Goal: Information Seeking & Learning: Compare options

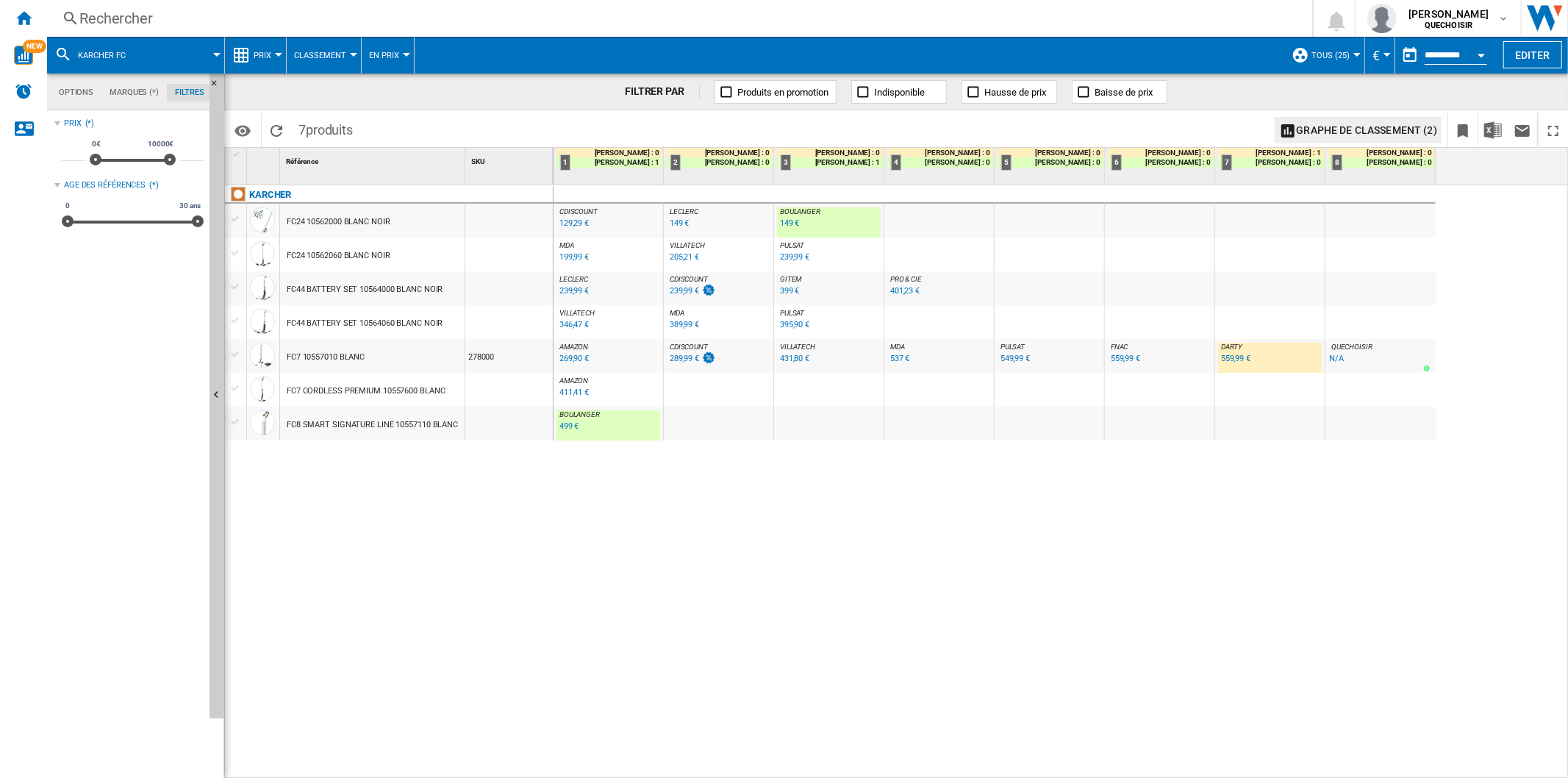
click at [222, 25] on div "Rechercher" at bounding box center [676, 18] width 1195 height 21
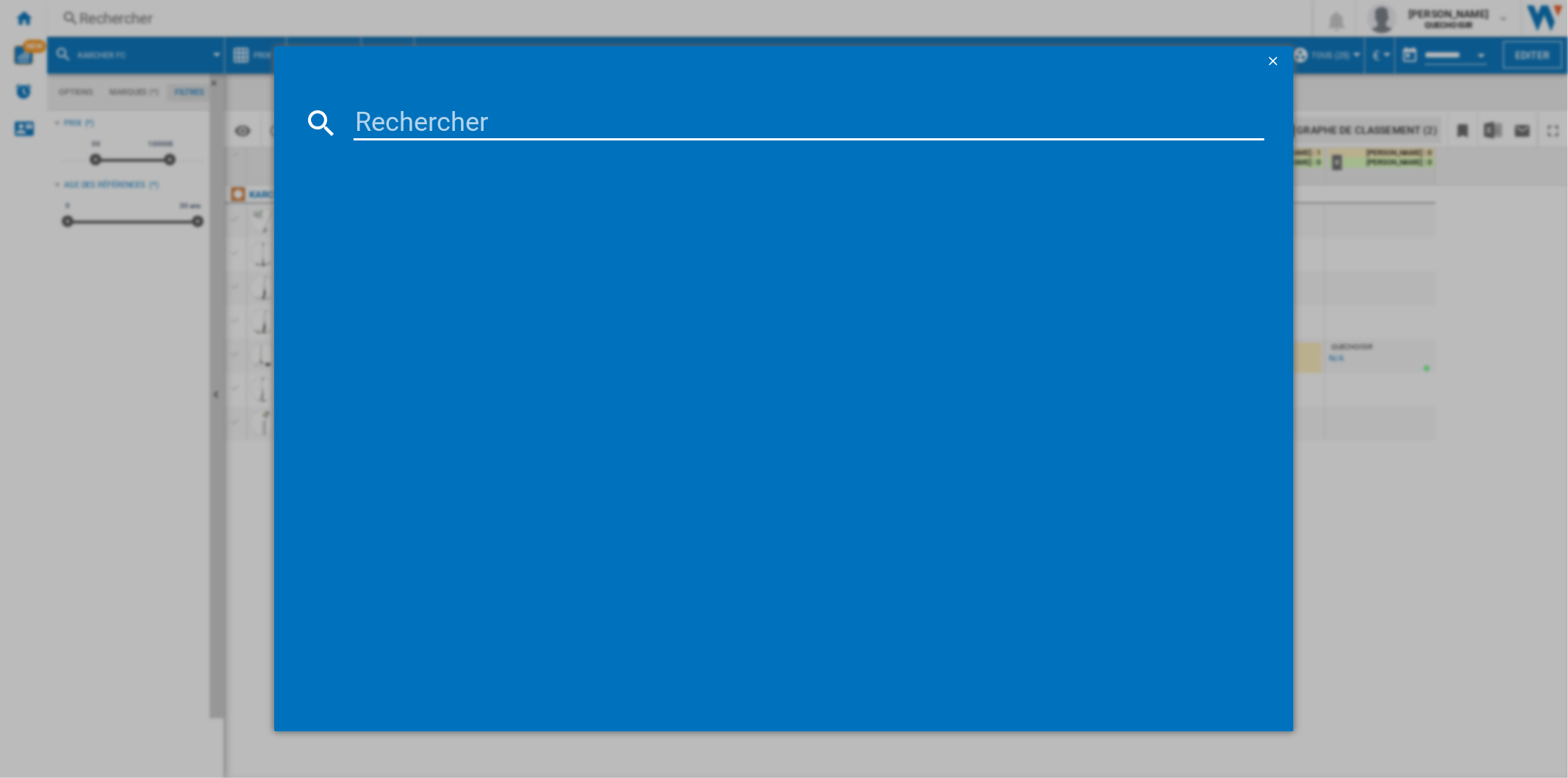
click at [379, 118] on input at bounding box center [808, 123] width 910 height 35
type input "[PERSON_NAME]"
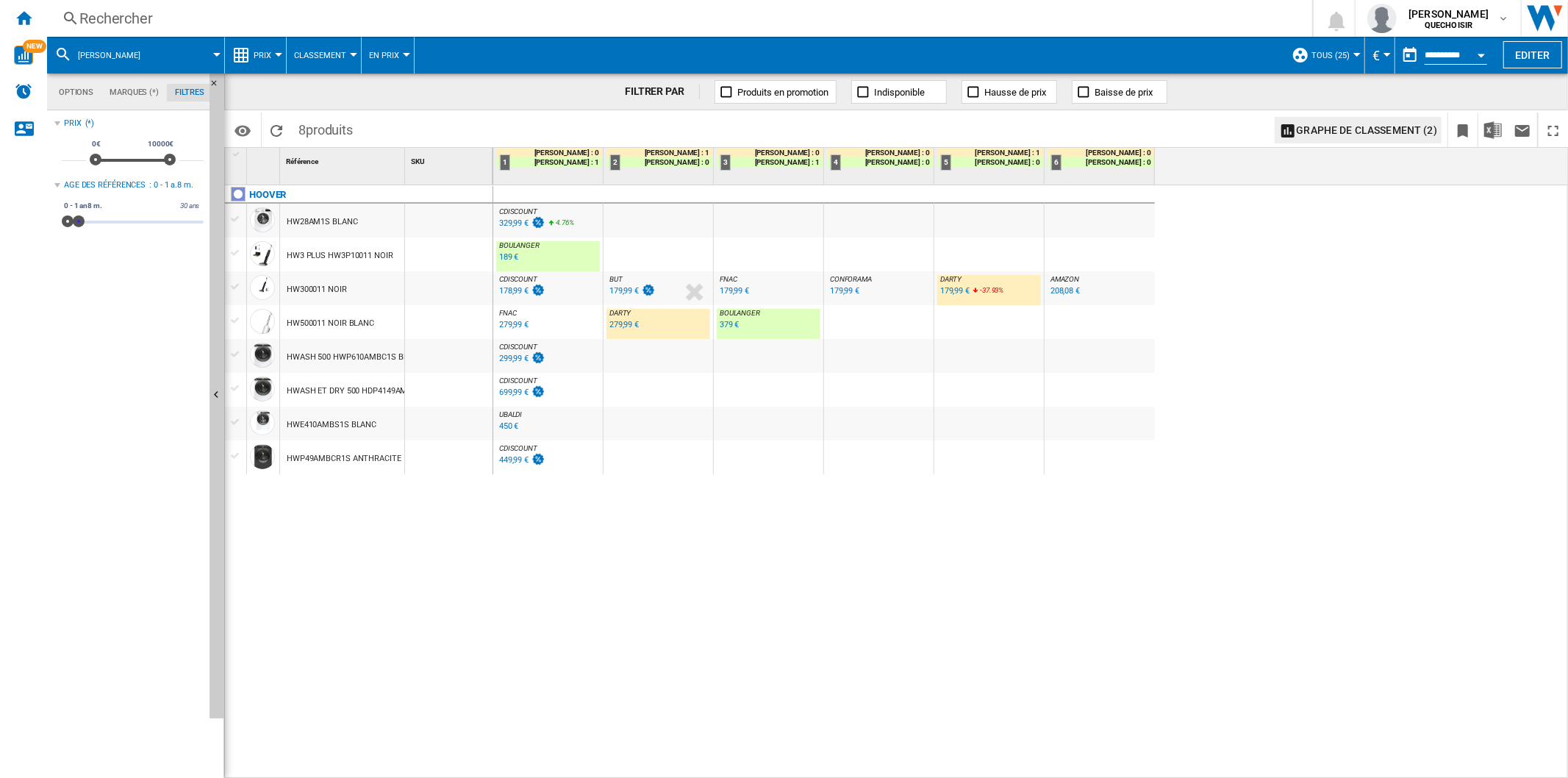
drag, startPoint x: 199, startPoint y: 221, endPoint x: 79, endPoint y: 222, distance: 120.0
click at [79, 222] on span at bounding box center [78, 221] width 11 height 11
click at [73, 222] on span at bounding box center [73, 221] width 11 height 11
click at [71, 222] on span at bounding box center [70, 221] width 11 height 11
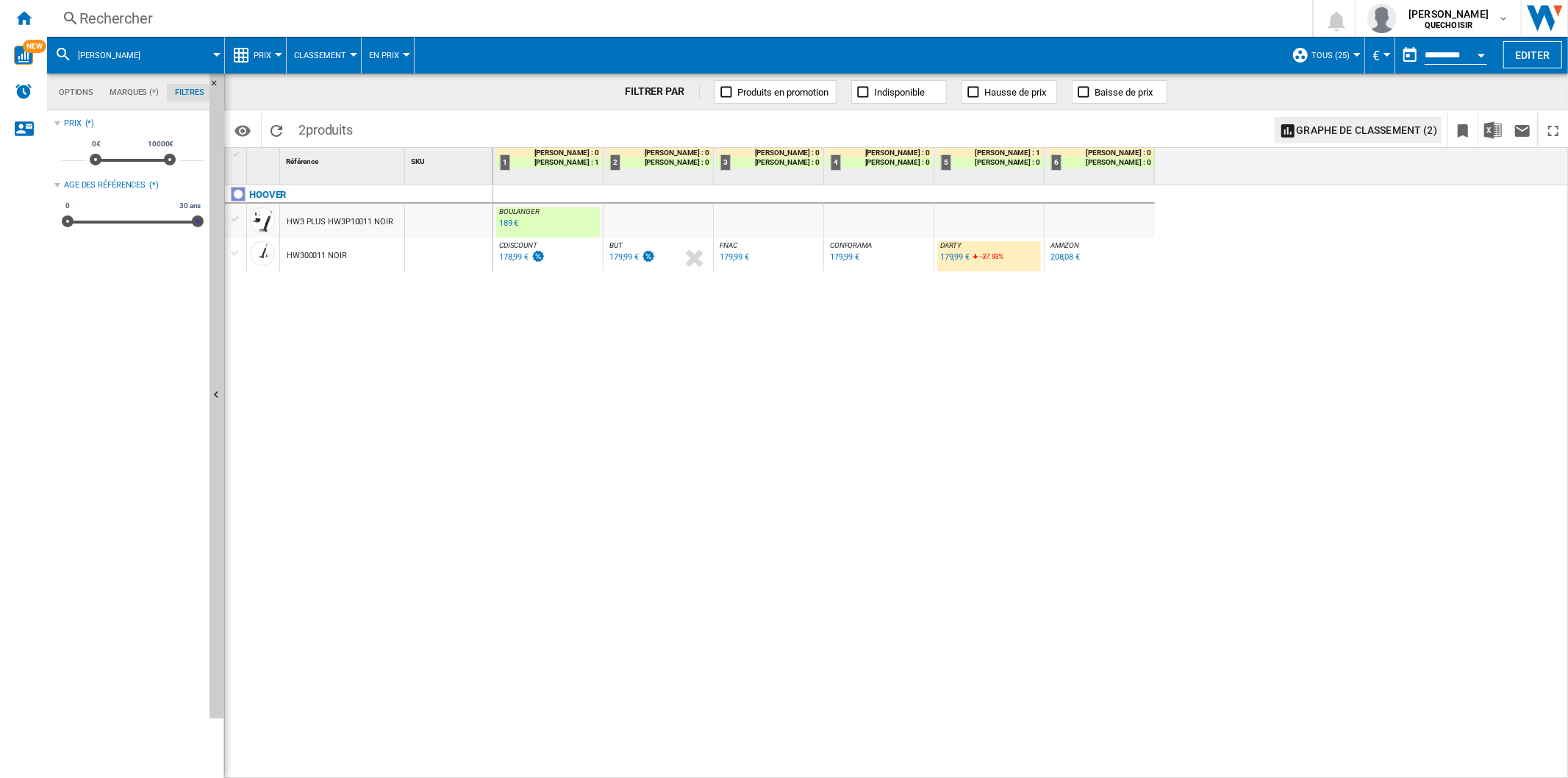
drag, startPoint x: 73, startPoint y: 222, endPoint x: 330, endPoint y: 234, distance: 257.3
click at [330, 234] on div "Options Marques (*) Filtres Options Marques (*) Filtres Sources Sites Marketpla…" at bounding box center [808, 425] width 1522 height 704
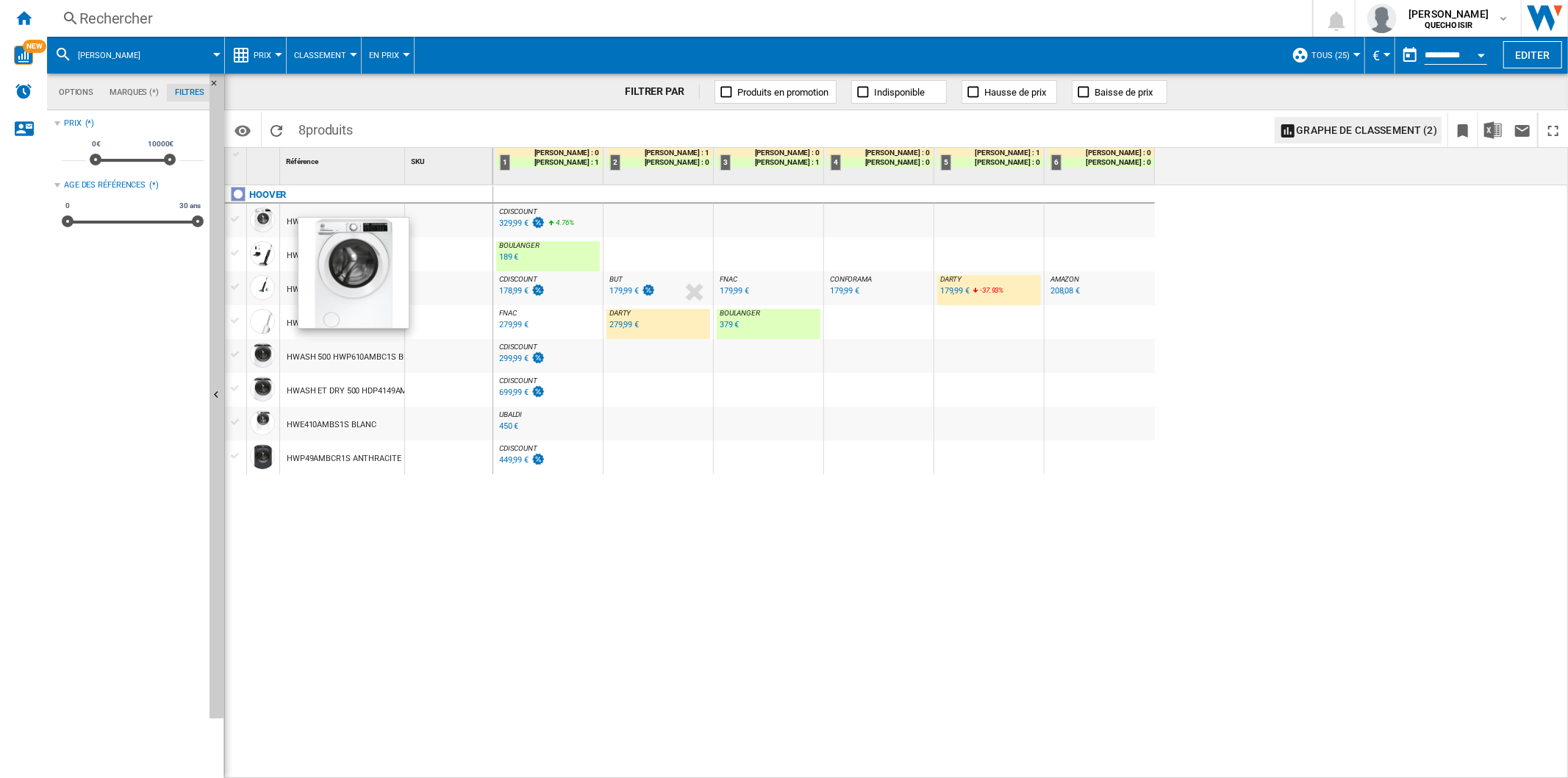
click at [631, 326] on div "279,99 €" at bounding box center [625, 324] width 30 height 10
click at [508, 256] on div "189 €" at bounding box center [509, 256] width 20 height 10
click at [736, 326] on div "379 €" at bounding box center [729, 324] width 20 height 10
click at [951, 290] on div "179,99 €" at bounding box center [955, 290] width 30 height 10
click at [281, 17] on div "Rechercher" at bounding box center [676, 18] width 1195 height 21
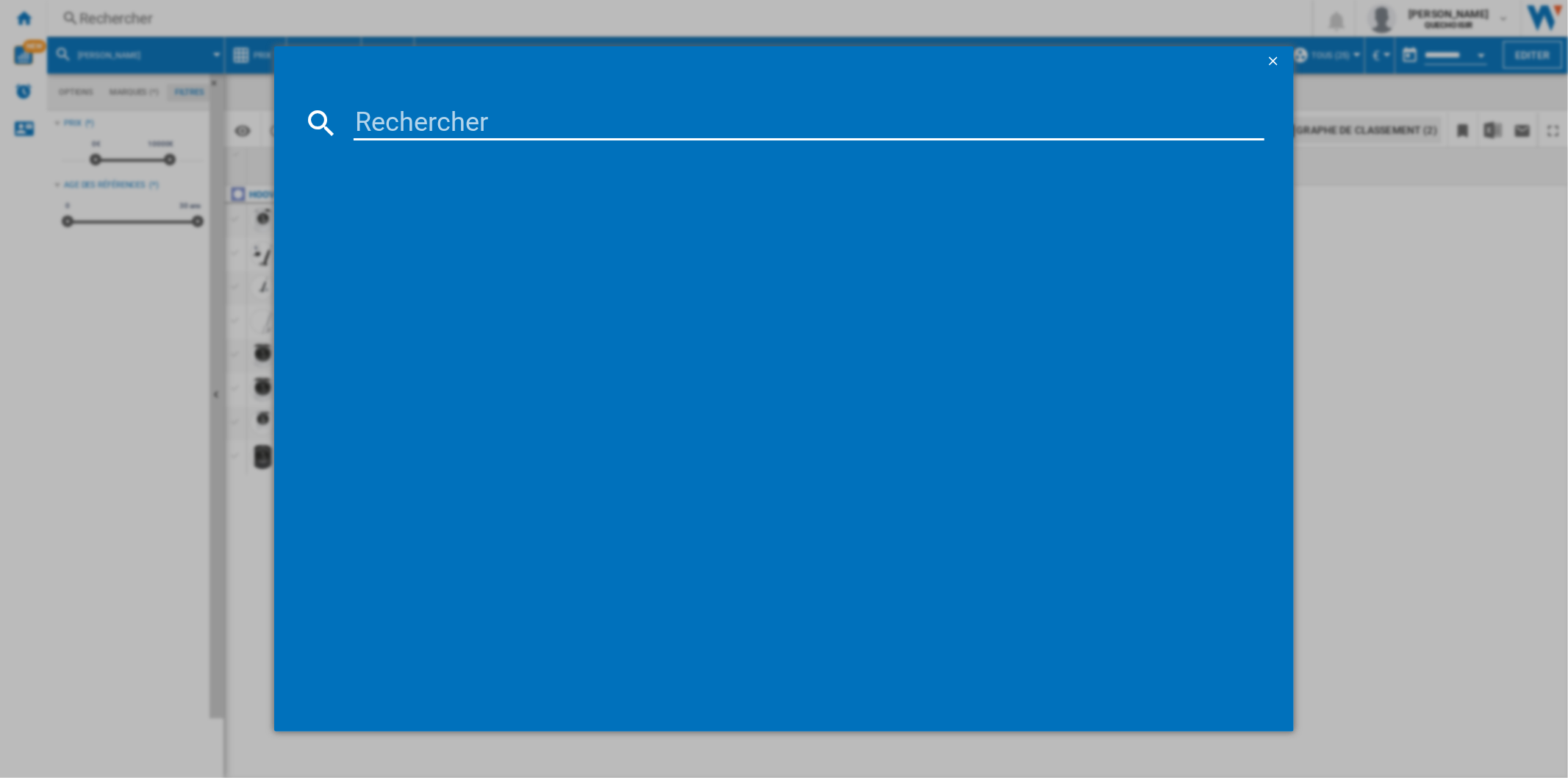
click at [370, 124] on input at bounding box center [808, 123] width 910 height 35
type input "philips xw"
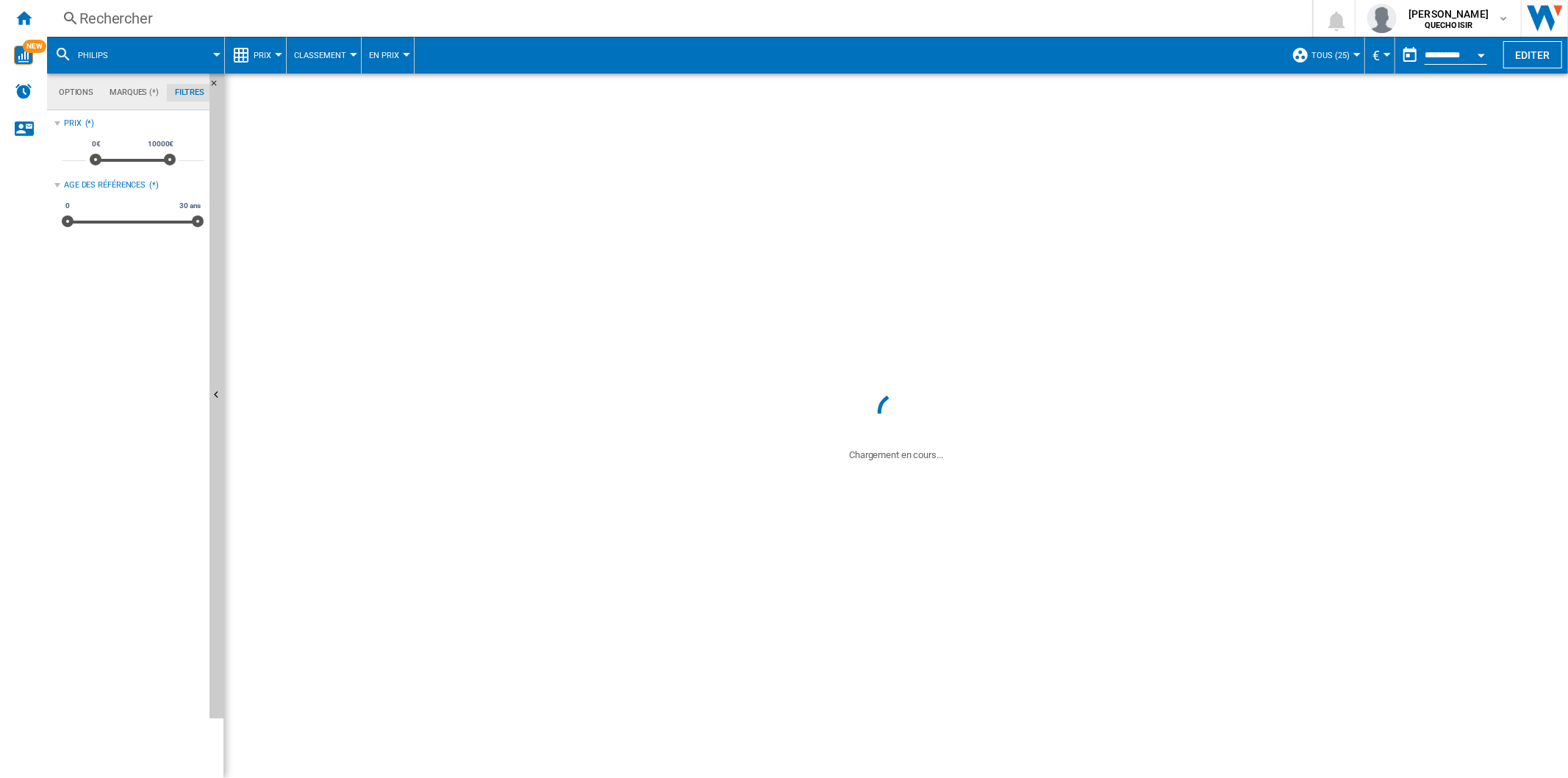
click at [327, 18] on div "Rechercher" at bounding box center [676, 18] width 1195 height 21
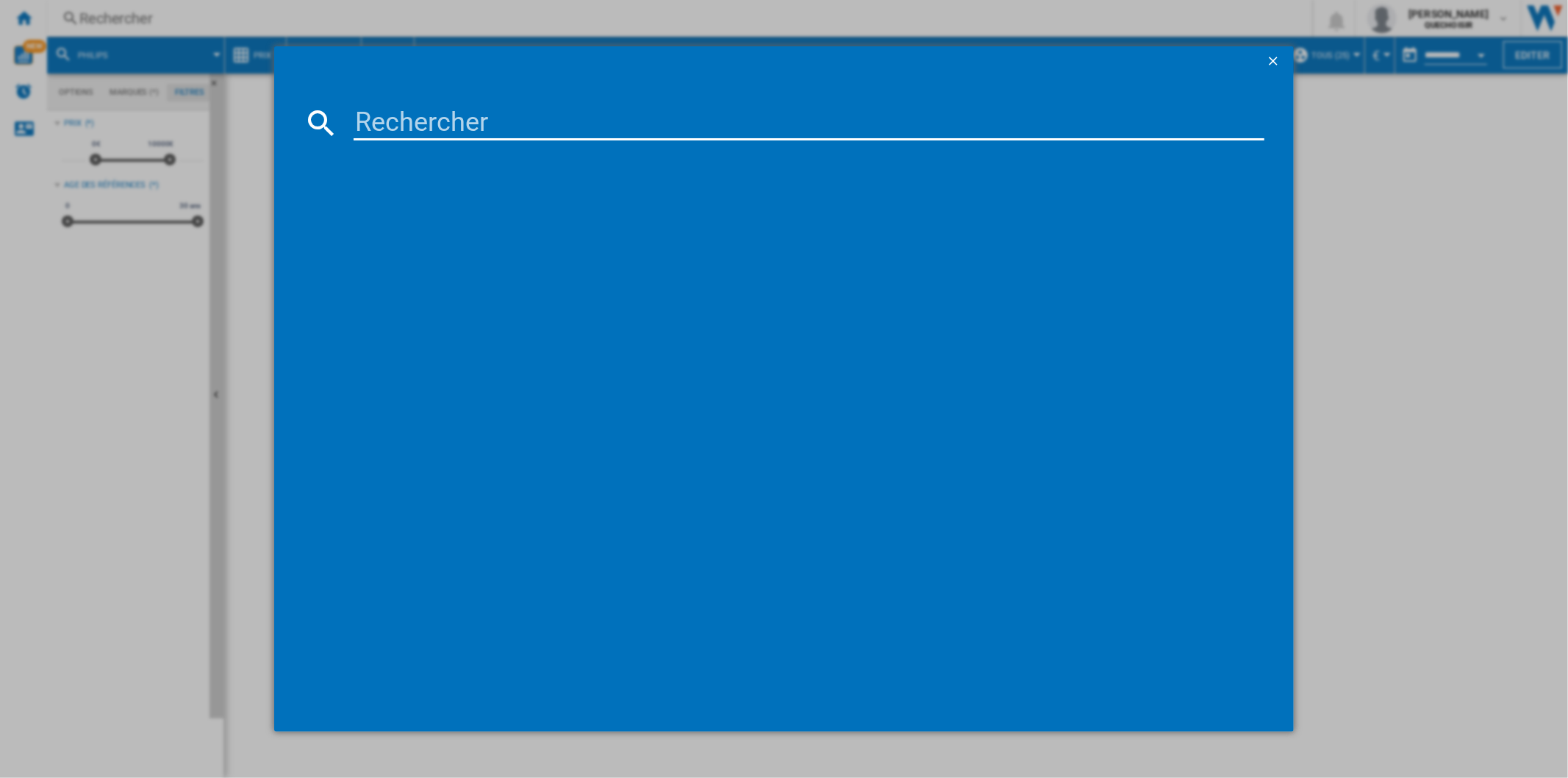
click at [433, 113] on input at bounding box center [808, 123] width 910 height 35
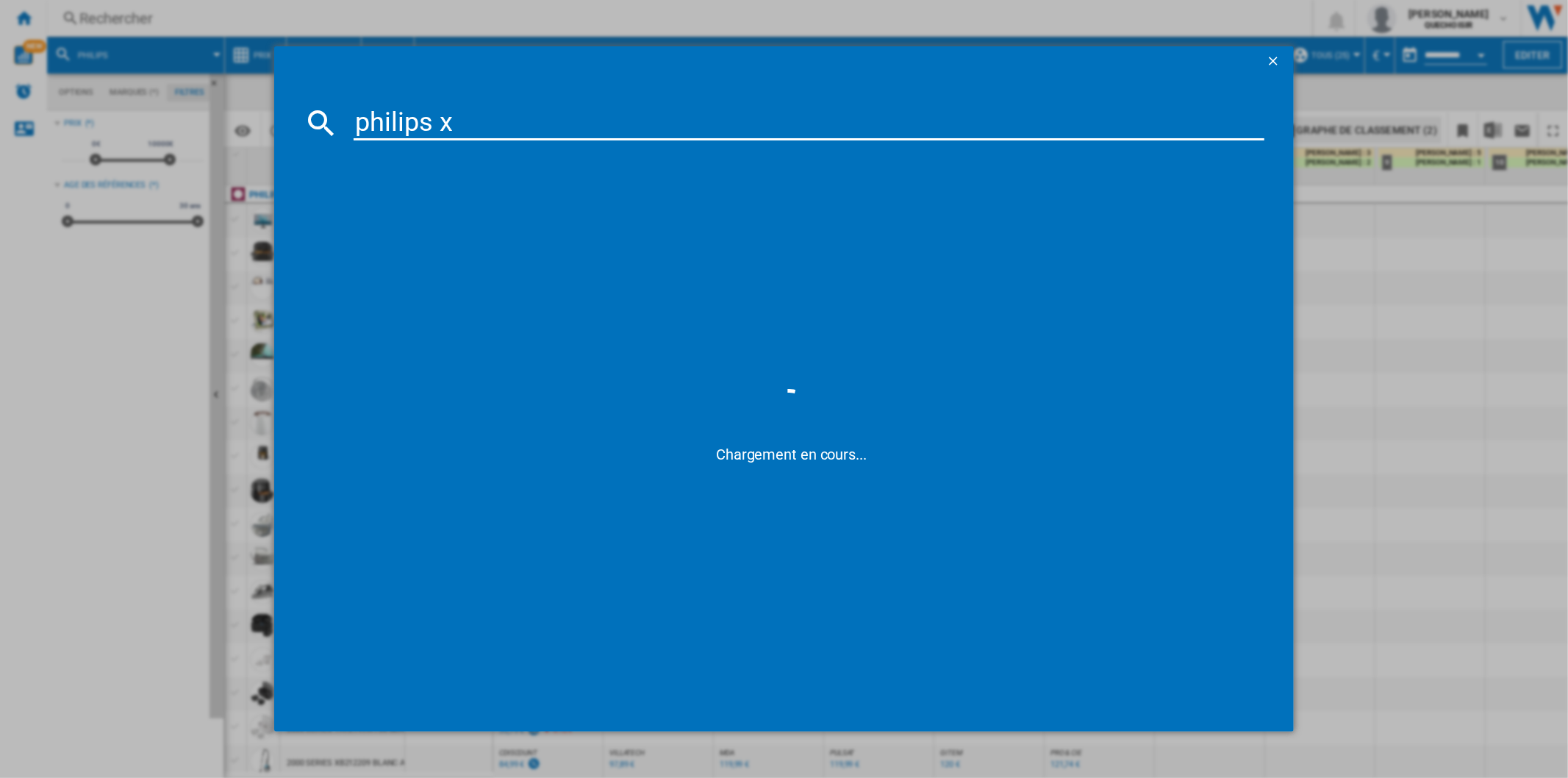
type input "philips xw"
